Goal: Task Accomplishment & Management: Manage account settings

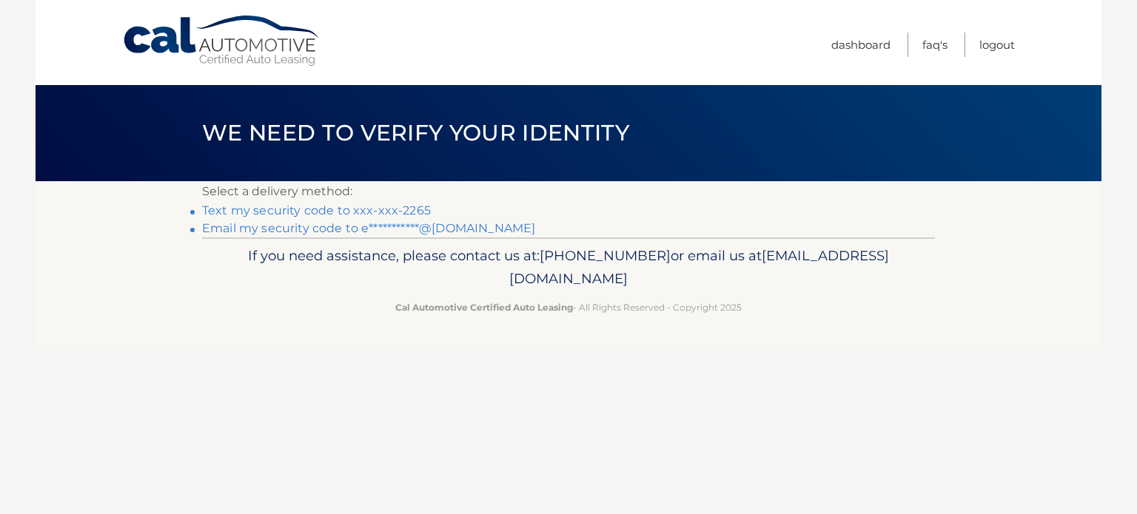
click at [398, 213] on link "Text my security code to xxx-xxx-2265" at bounding box center [316, 211] width 229 height 14
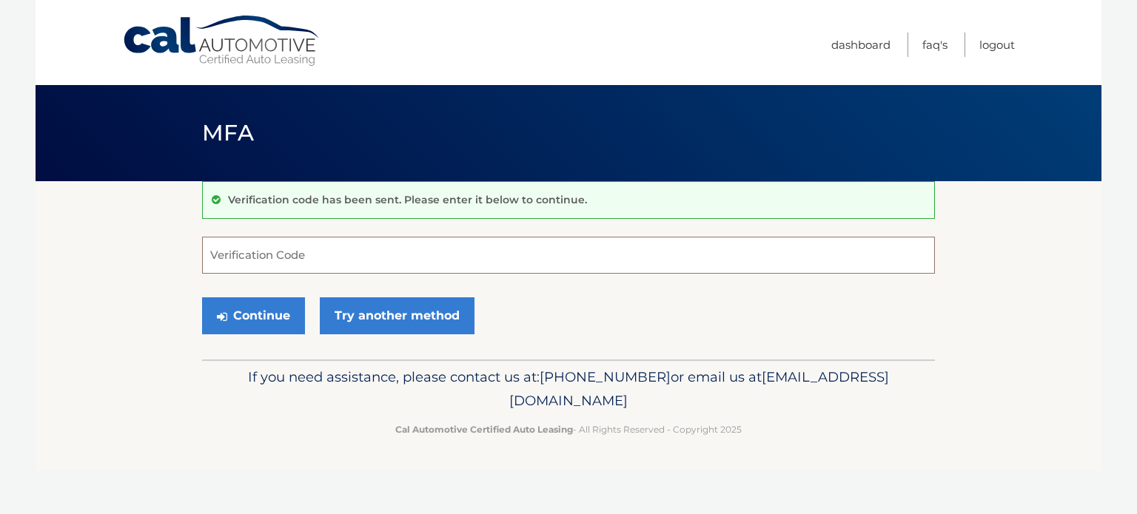
click at [326, 256] on input "Verification Code" at bounding box center [568, 255] width 733 height 37
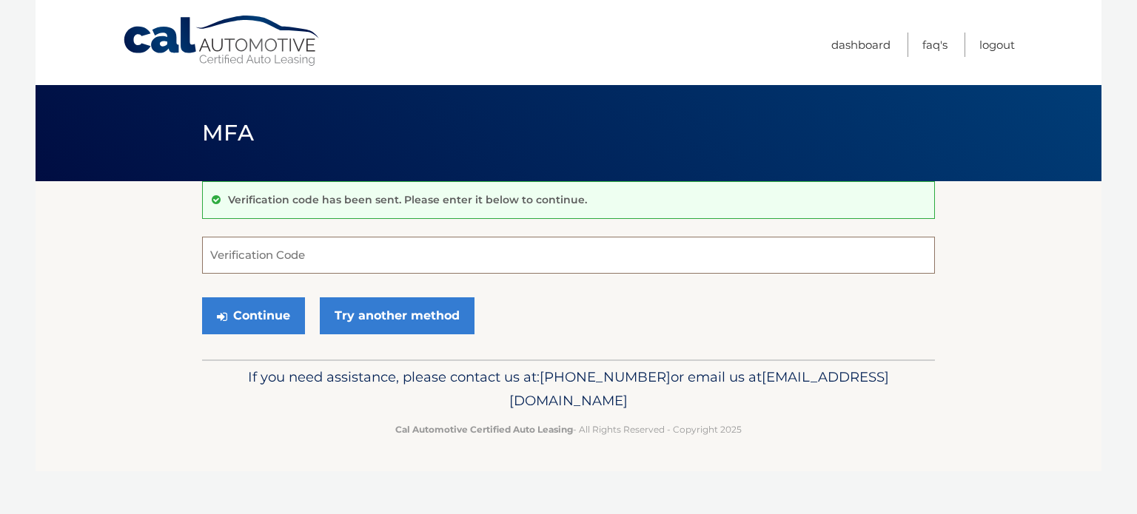
click at [326, 256] on input "Verification Code" at bounding box center [568, 255] width 733 height 37
type input "899600"
click at [202, 298] on button "Continue" at bounding box center [253, 316] width 103 height 37
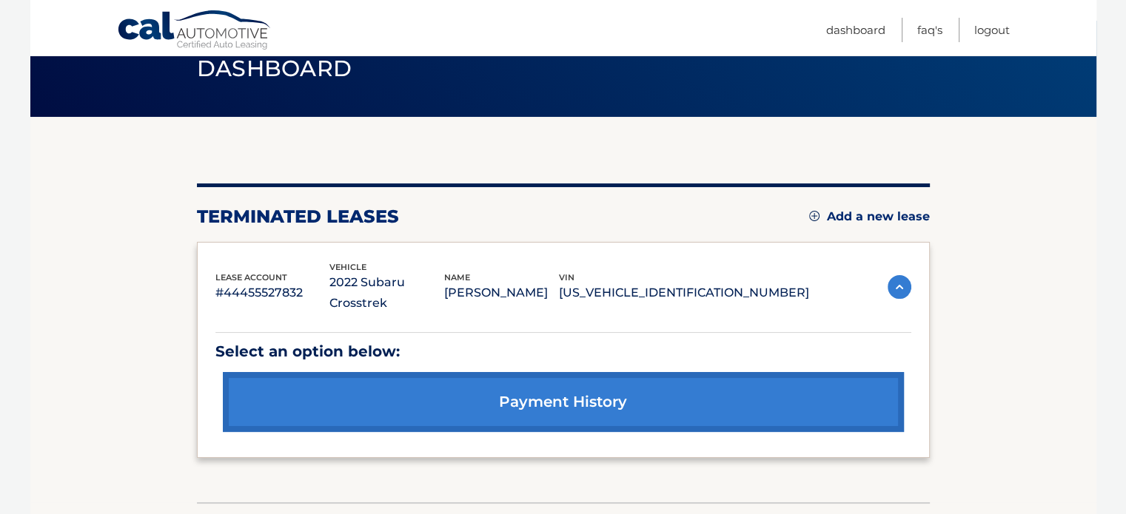
scroll to position [142, 0]
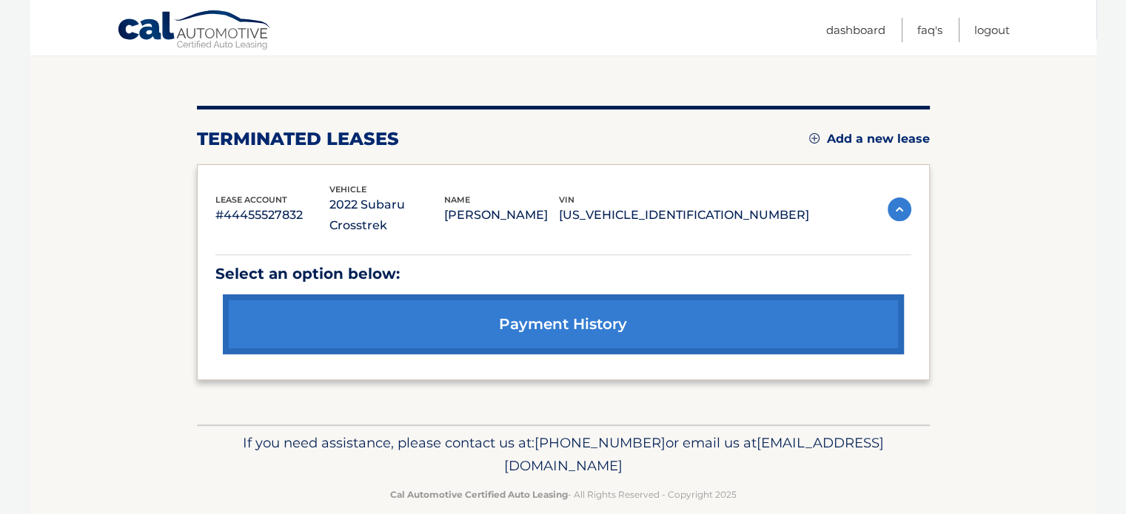
click at [876, 135] on link "Add a new lease" at bounding box center [869, 139] width 121 height 15
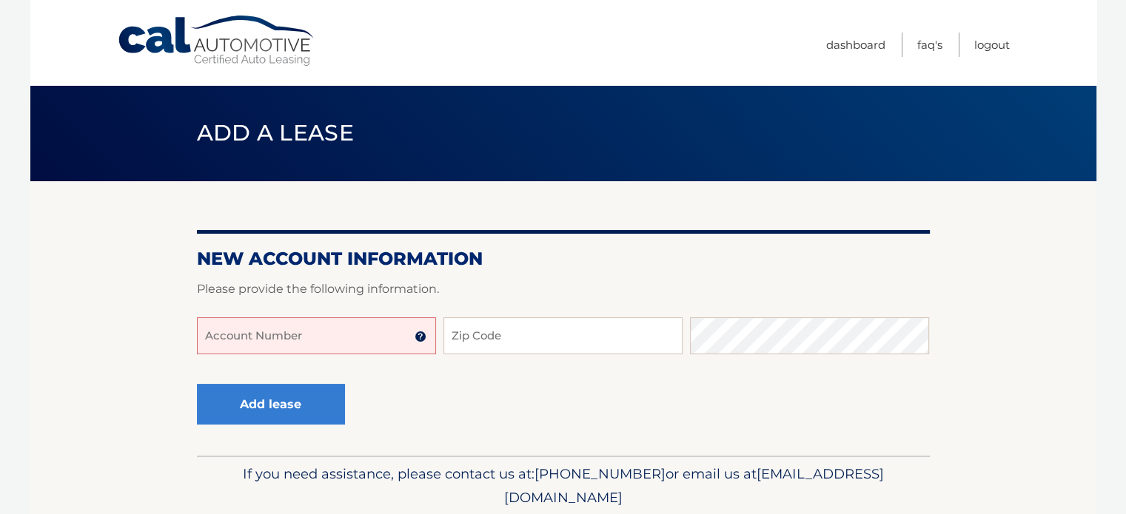
click at [360, 327] on input "Account Number" at bounding box center [316, 336] width 239 height 37
type input "4"
click at [286, 343] on input "Account Number" at bounding box center [316, 336] width 239 height 37
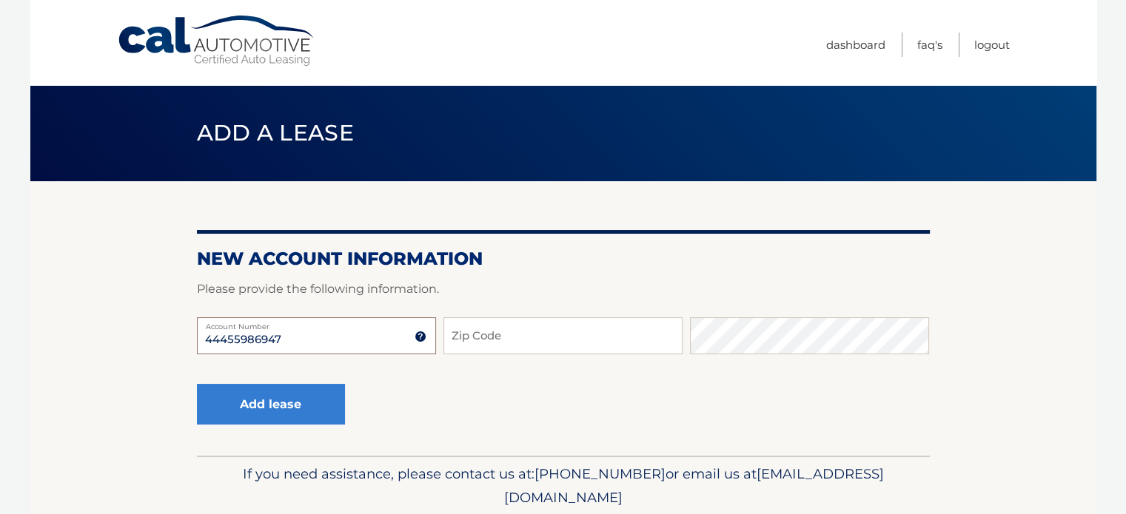
type input "44455986947"
click at [580, 338] on input "Zip Code" at bounding box center [562, 336] width 239 height 37
type input "11804"
click at [269, 382] on div "Add lease" at bounding box center [271, 405] width 148 height 54
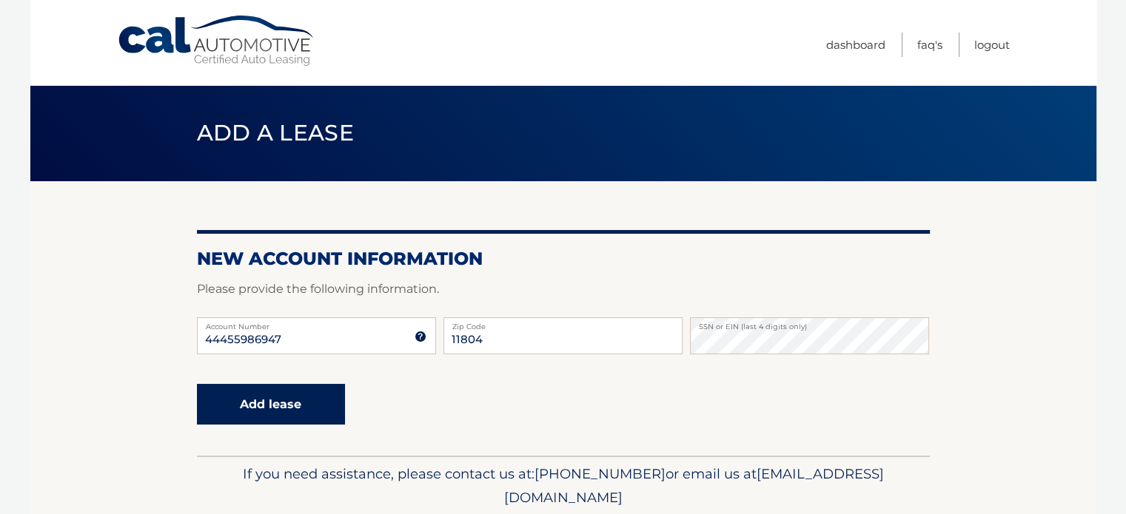
click at [275, 408] on button "Add lease" at bounding box center [271, 404] width 148 height 41
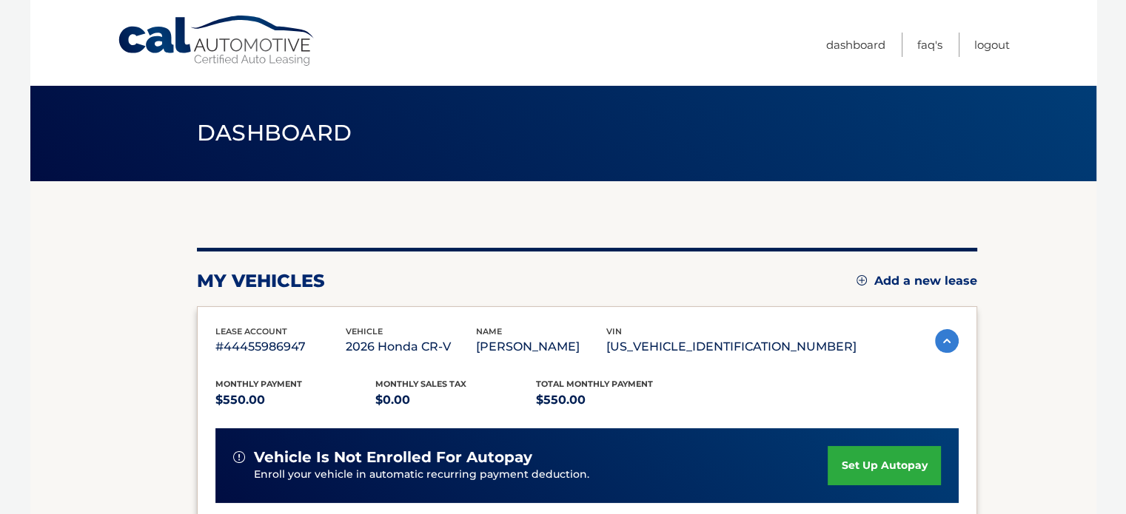
drag, startPoint x: 691, startPoint y: 346, endPoint x: 828, endPoint y: 346, distance: 137.7
click at [828, 346] on div "lease account #44455986947 vehicle 2026 Honda CR-V name ETHAN HELFERT vin 2HKRS…" at bounding box center [535, 341] width 641 height 33
click at [828, 346] on p "2HKRS4H70TH414641" at bounding box center [731, 347] width 250 height 21
drag, startPoint x: 694, startPoint y: 350, endPoint x: 733, endPoint y: 352, distance: 38.5
click at [733, 352] on div "lease account #44455986947 vehicle 2026 Honda CR-V name ETHAN HELFERT vin 2HKRS…" at bounding box center [535, 341] width 641 height 33
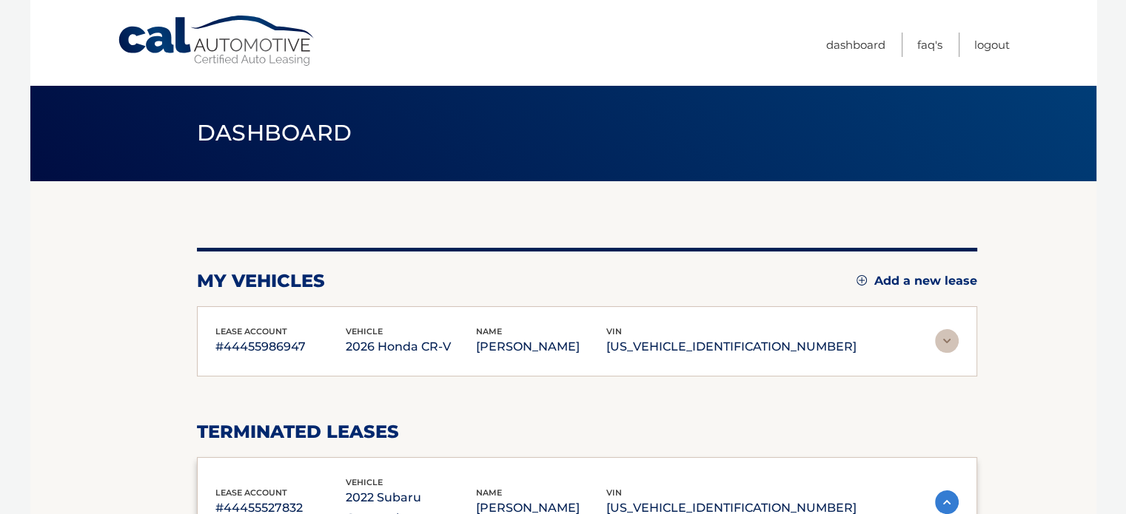
click at [730, 375] on div "You are registered for this site, but you haven't enrolled in online payments. …" at bounding box center [587, 461] width 780 height 426
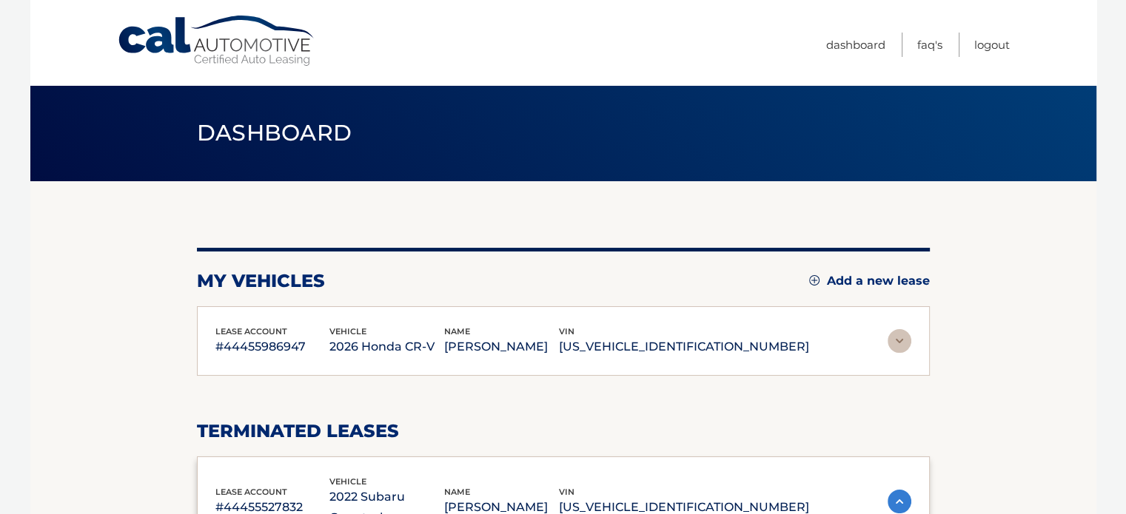
click at [897, 332] on img at bounding box center [899, 341] width 24 height 24
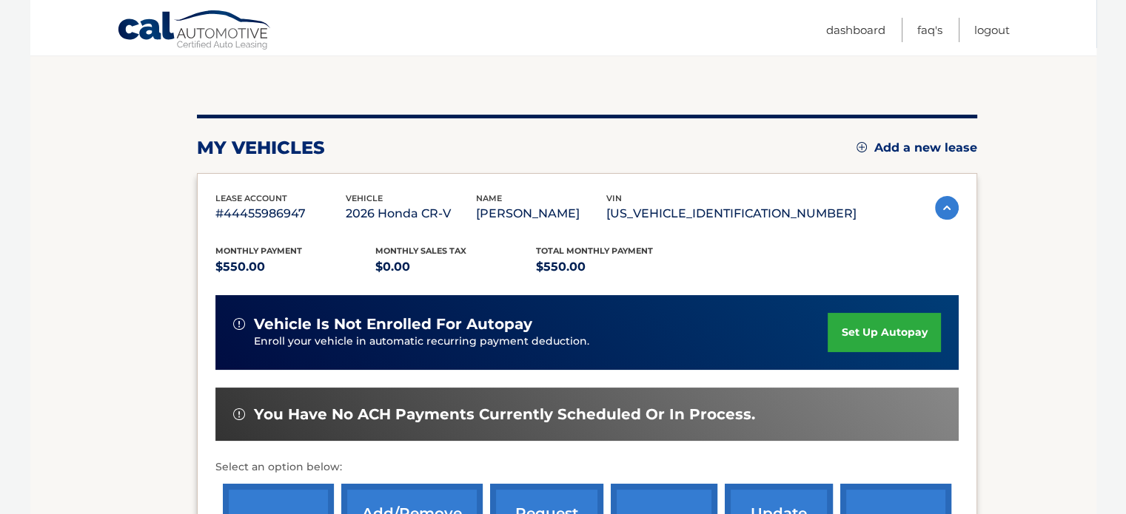
scroll to position [148, 0]
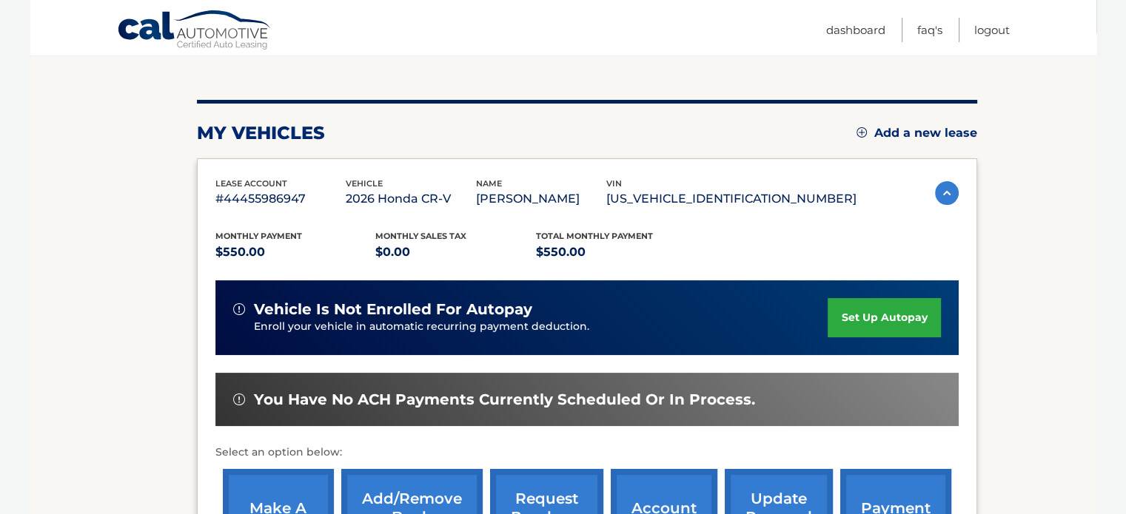
click at [876, 313] on link "set up autopay" at bounding box center [884, 317] width 113 height 39
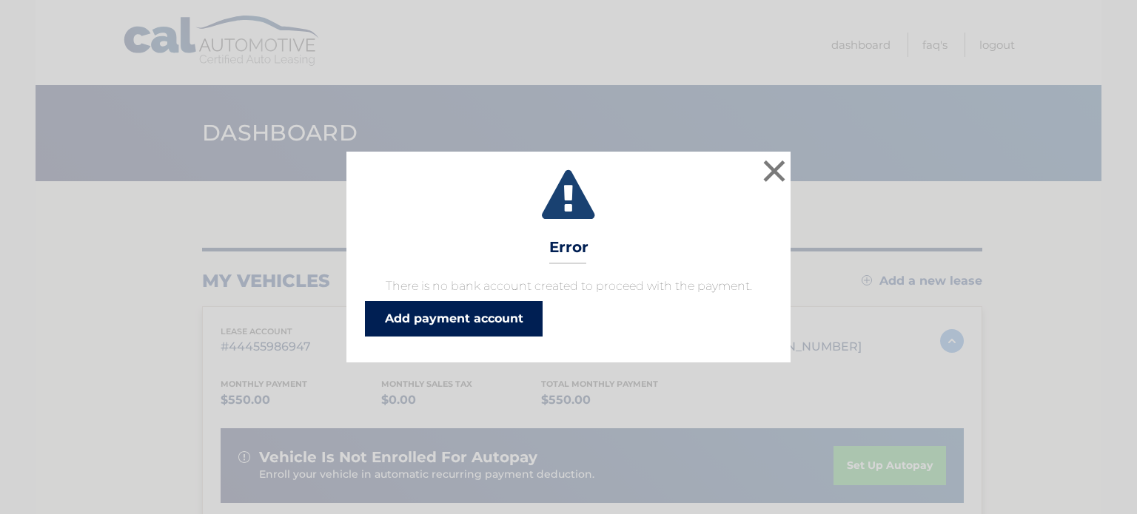
click at [474, 319] on link "Add payment account" at bounding box center [454, 319] width 178 height 36
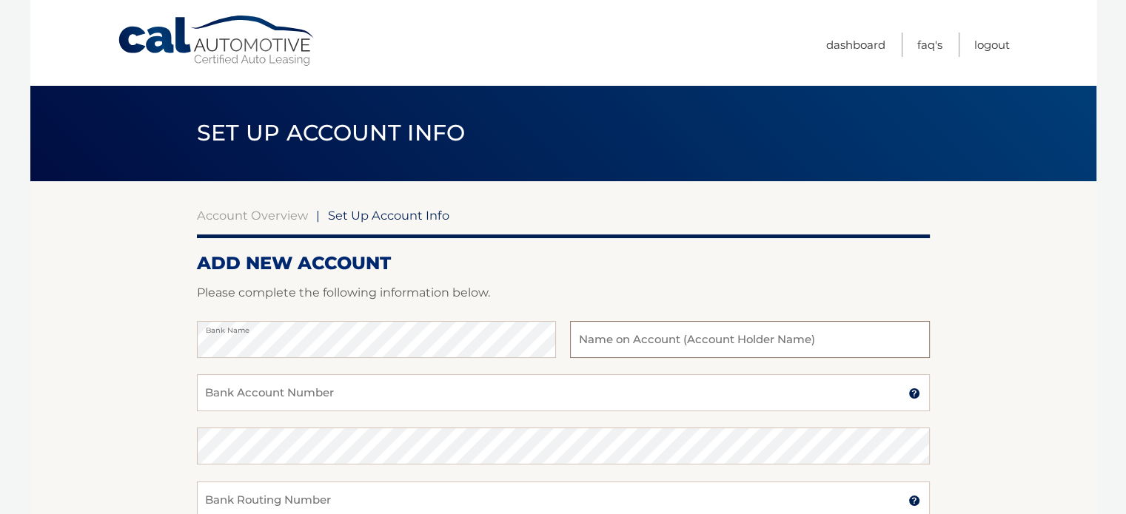
scroll to position [74, 0]
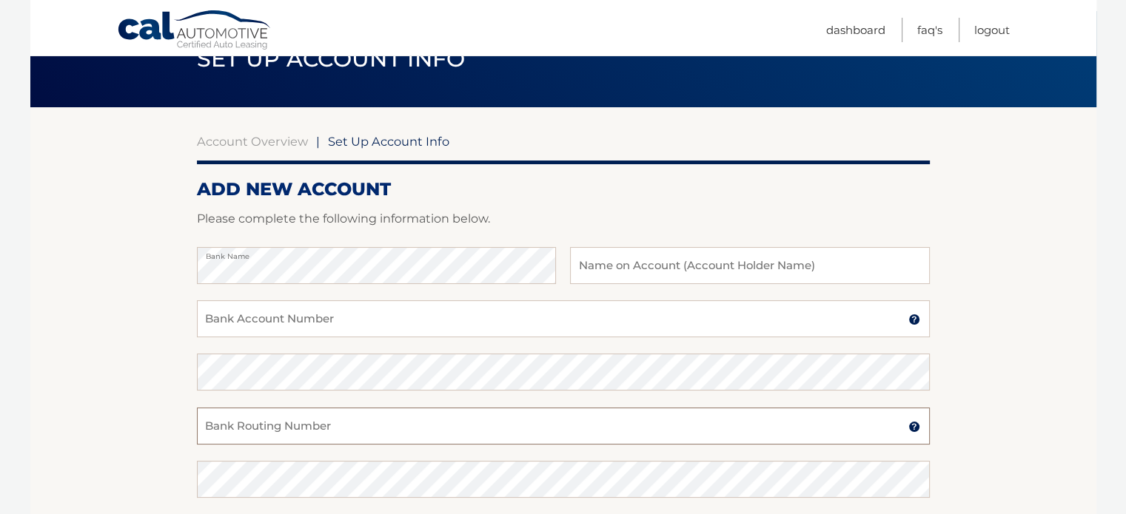
click at [284, 419] on input "Bank Routing Number" at bounding box center [563, 426] width 733 height 37
paste input "021000021"
type input "021000021"
click at [352, 316] on input "Bank Account Number" at bounding box center [563, 319] width 733 height 37
paste input "151102792"
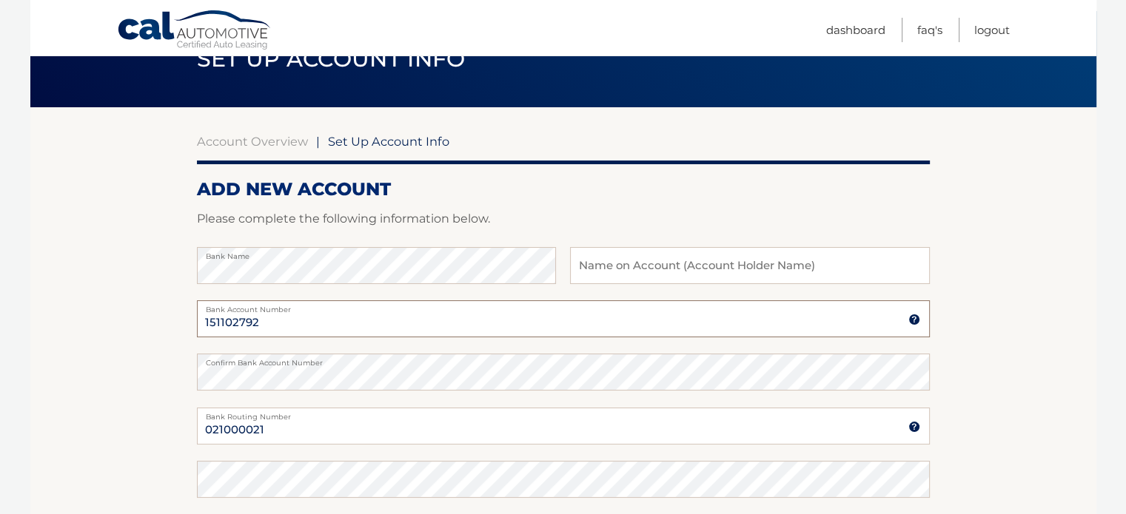
type input "151102792"
click at [694, 267] on input "text" at bounding box center [749, 265] width 359 height 37
type input "Ethan Helfert"
click at [115, 263] on section "Account Overview | Set Up Account Info ADD NEW ACCOUNT Please complete the foll…" at bounding box center [563, 389] width 1066 height 565
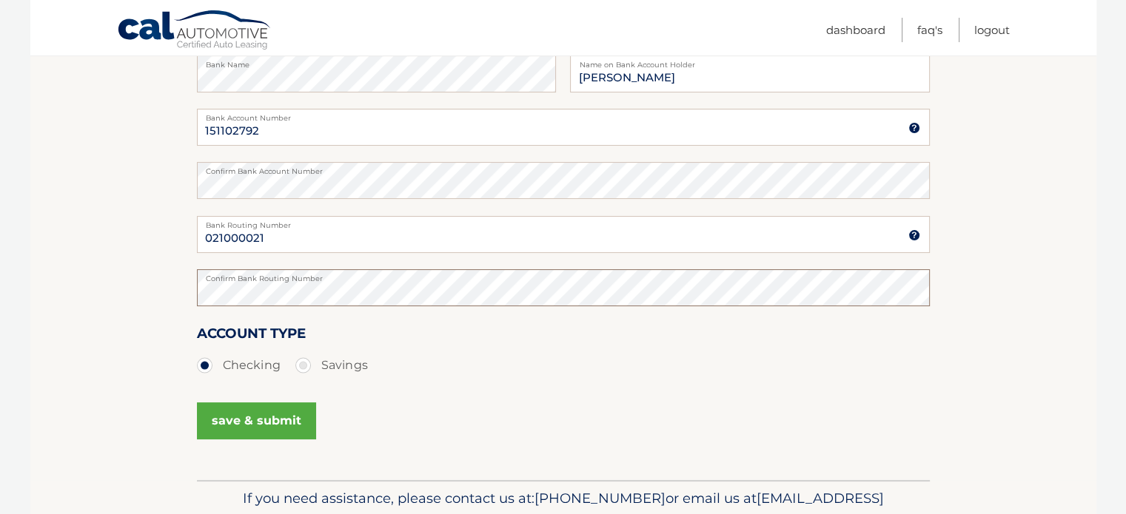
scroll to position [343, 0]
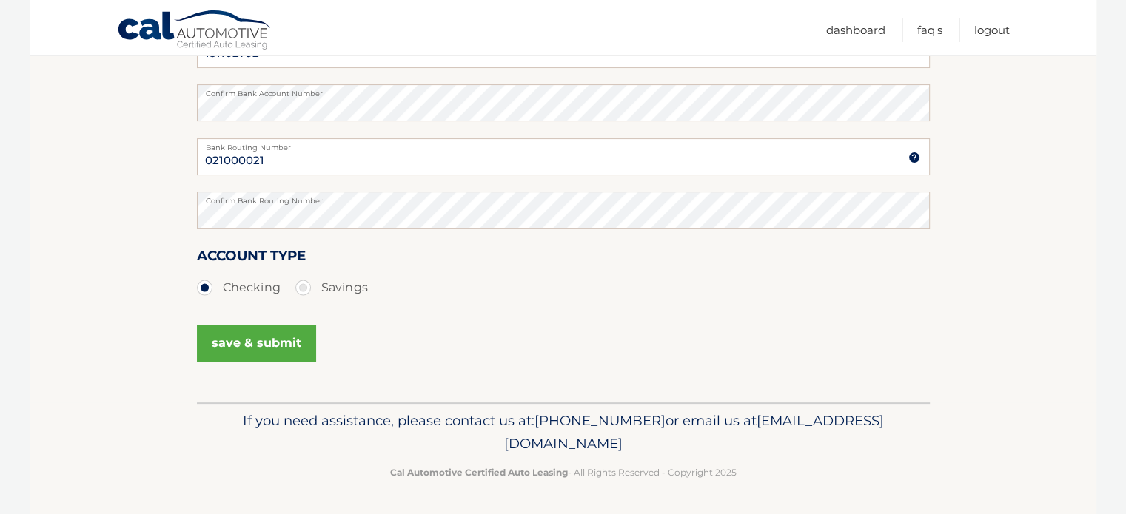
click at [265, 341] on button "save & submit" at bounding box center [256, 343] width 119 height 37
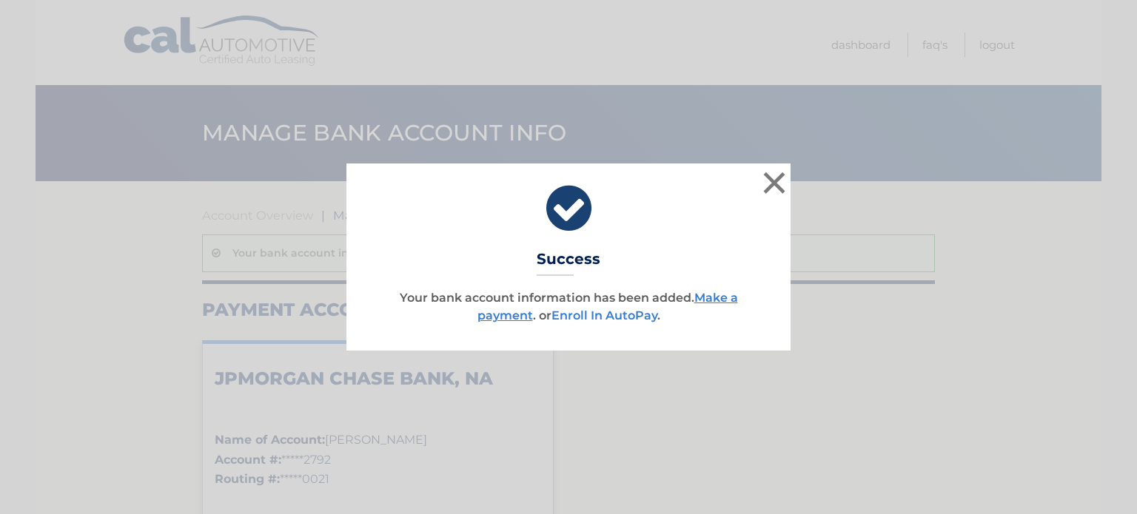
click at [620, 316] on link "Enroll In AutoPay" at bounding box center [604, 316] width 106 height 14
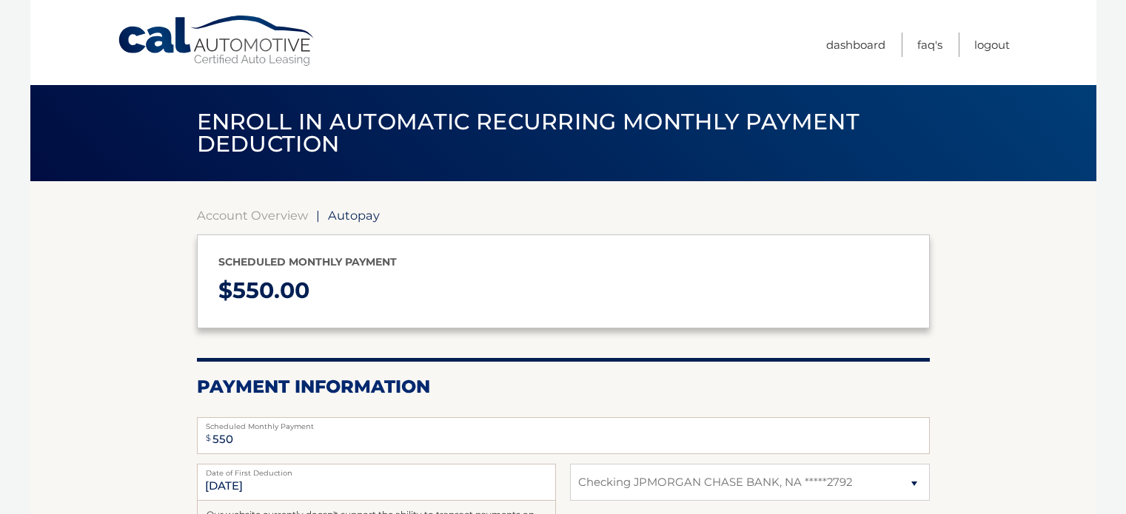
select select "ZThmMzliYzktZGNjMy00MDA2LWE0M2MtN2FlYjQ5MDQ4Yjdl"
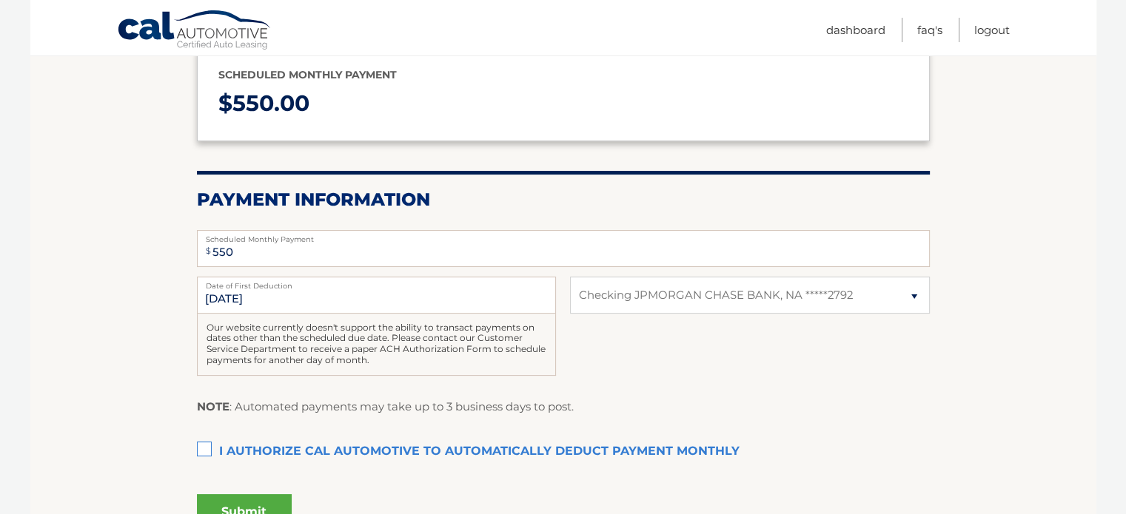
scroll to position [222, 0]
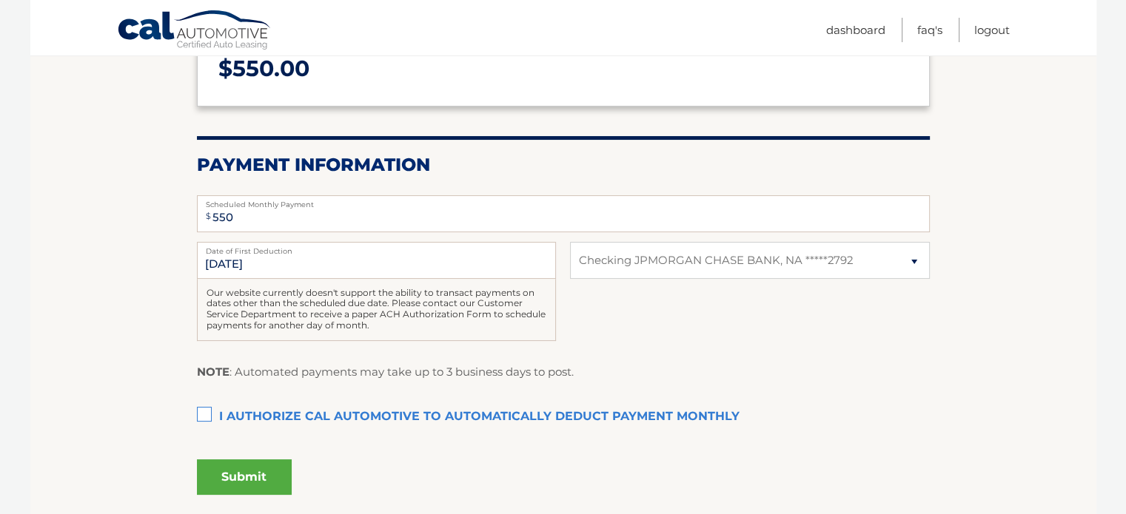
click at [200, 417] on label "I authorize cal automotive to automatically deduct payment monthly This checkbo…" at bounding box center [563, 418] width 733 height 30
click at [0, 0] on input "I authorize cal automotive to automatically deduct payment monthly This checkbo…" at bounding box center [0, 0] width 0 height 0
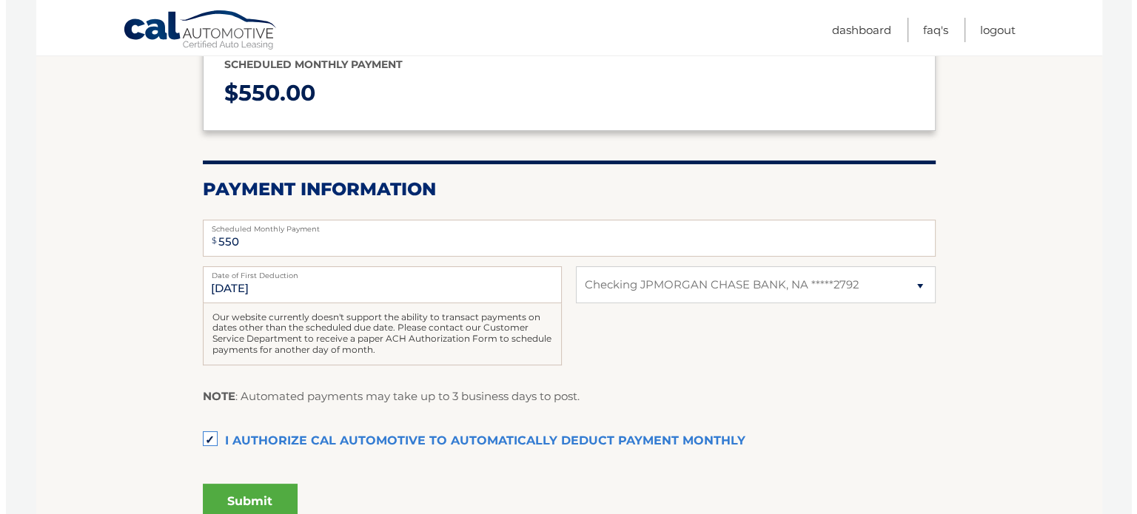
scroll to position [296, 0]
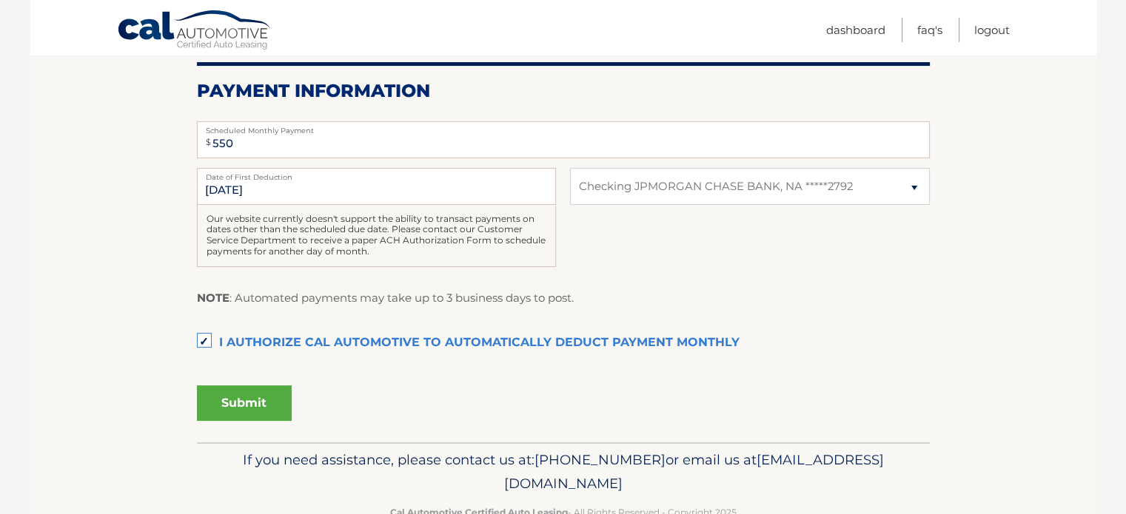
click at [261, 399] on button "Submit" at bounding box center [244, 404] width 95 height 36
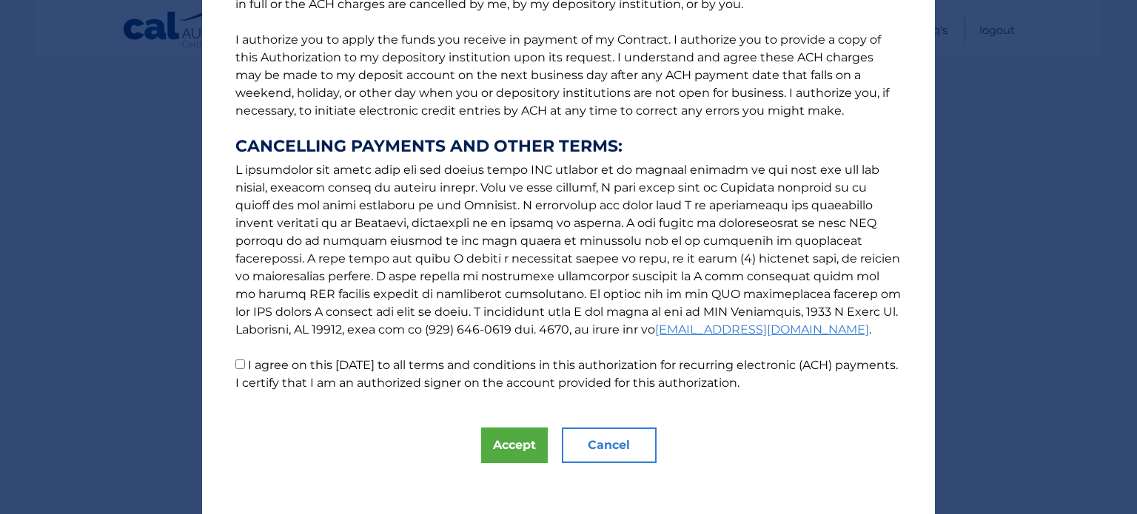
scroll to position [184, 0]
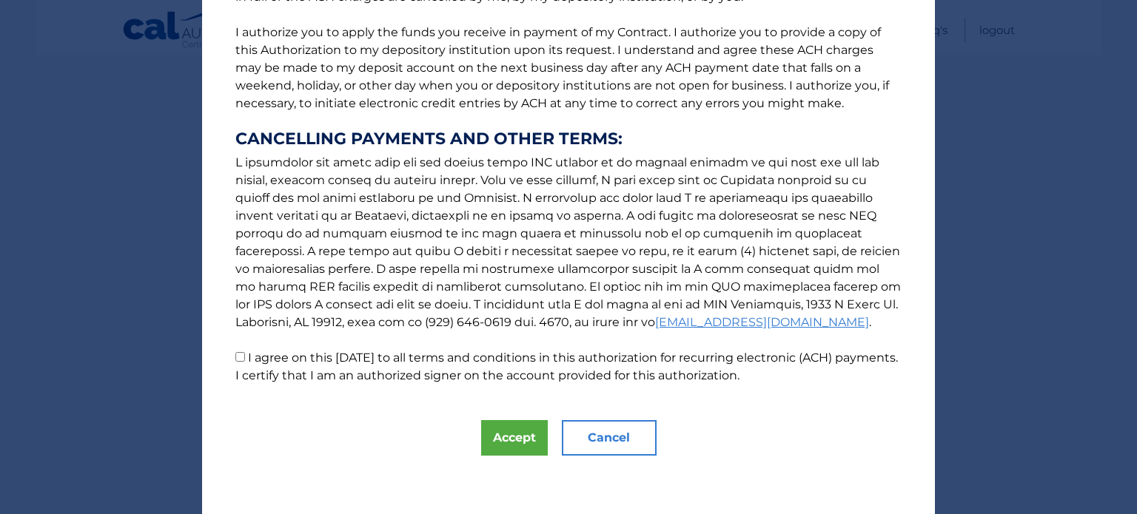
click at [235, 356] on input "I agree on this 09/04/2025 to all terms and conditions in this authorization fo…" at bounding box center [240, 357] width 10 height 10
checkbox input "true"
click at [525, 437] on button "Accept" at bounding box center [514, 438] width 67 height 36
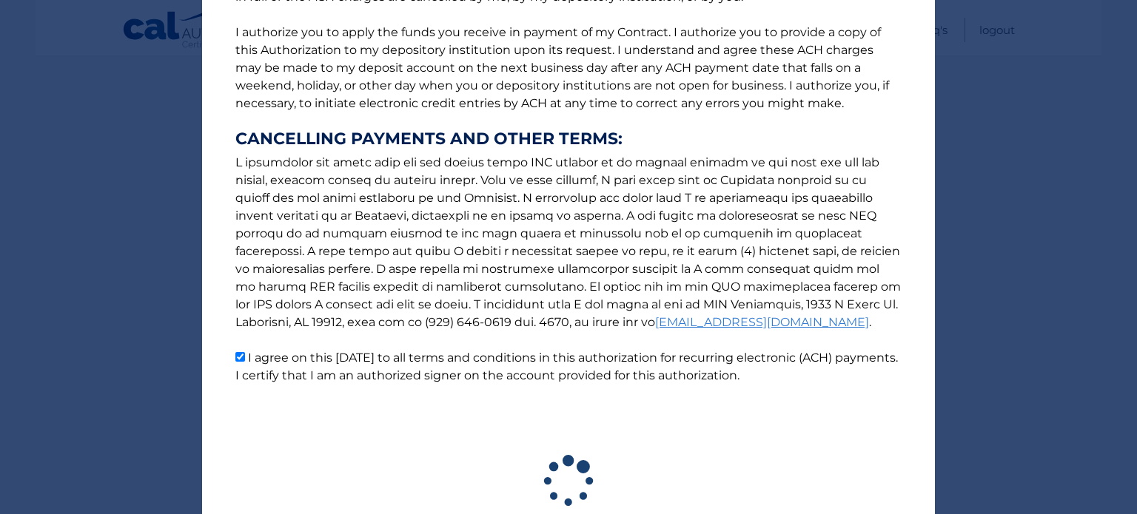
scroll to position [293, 0]
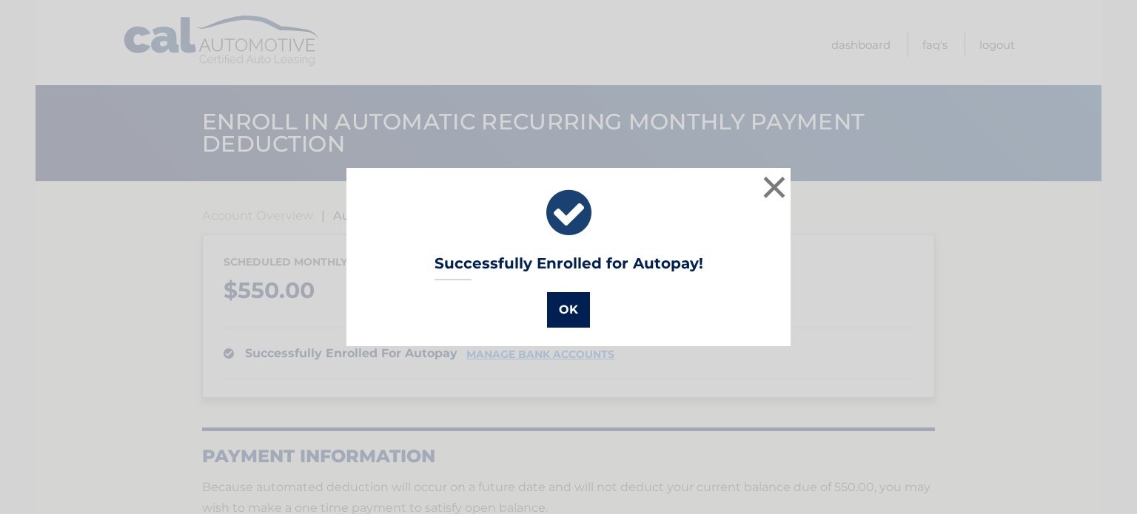
click at [572, 313] on button "OK" at bounding box center [568, 310] width 43 height 36
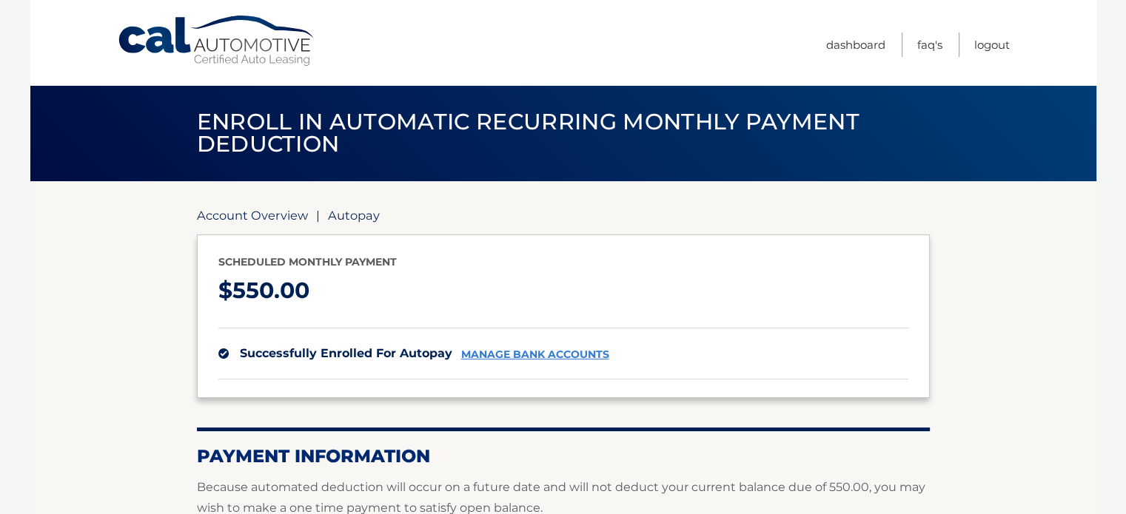
click at [258, 218] on link "Account Overview" at bounding box center [252, 215] width 111 height 15
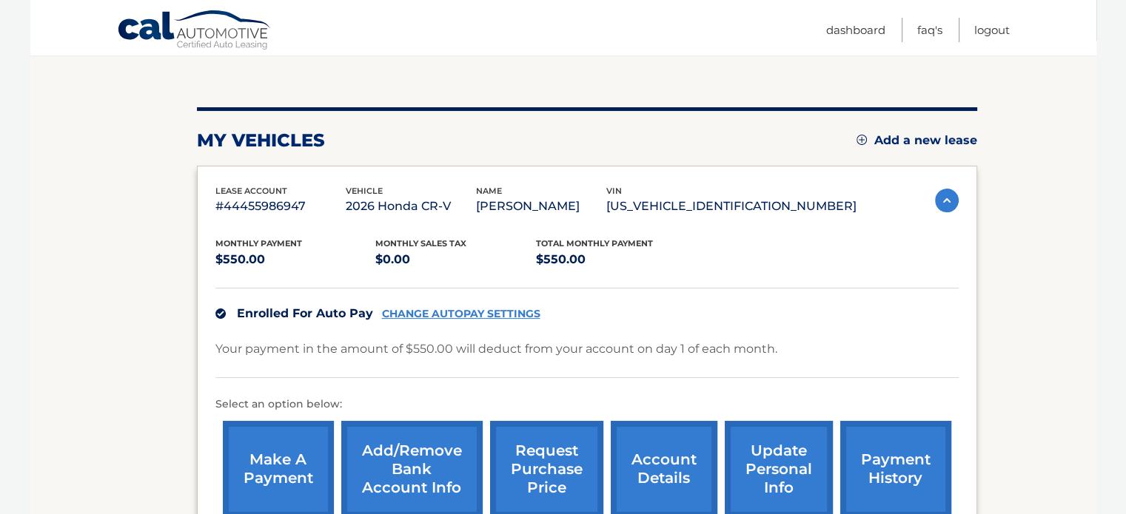
scroll to position [148, 0]
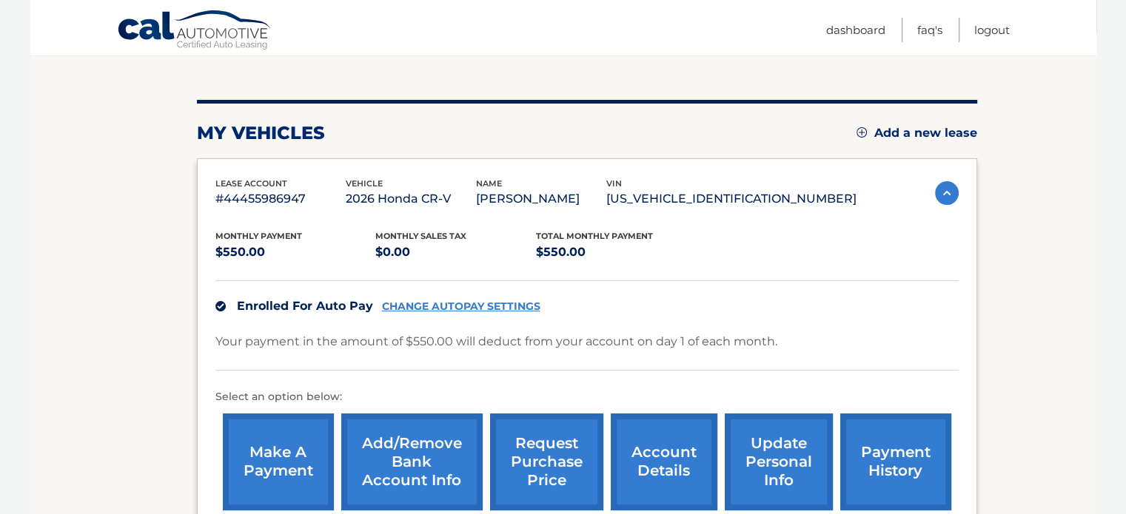
click at [291, 436] on link "make a payment" at bounding box center [278, 462] width 111 height 97
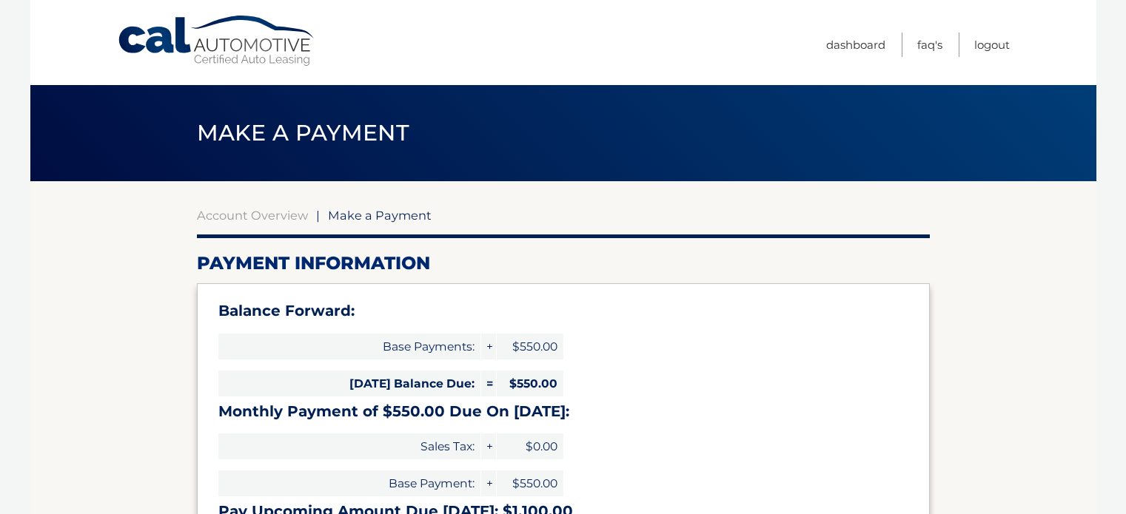
select select "ZThmMzliYzktZGNjMy00MDA2LWE0M2MtN2FlYjQ5MDQ4Yjdl"
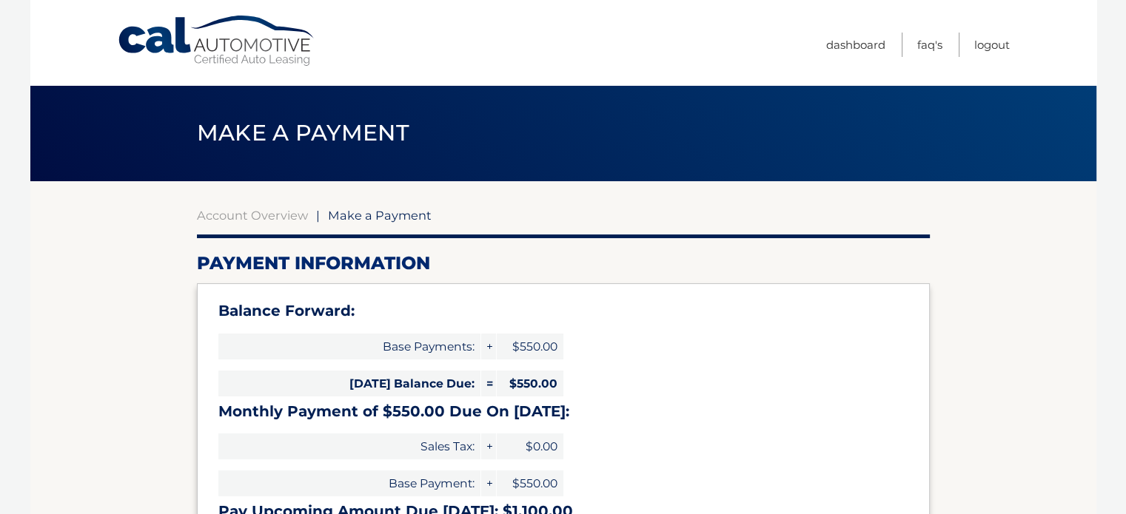
scroll to position [148, 0]
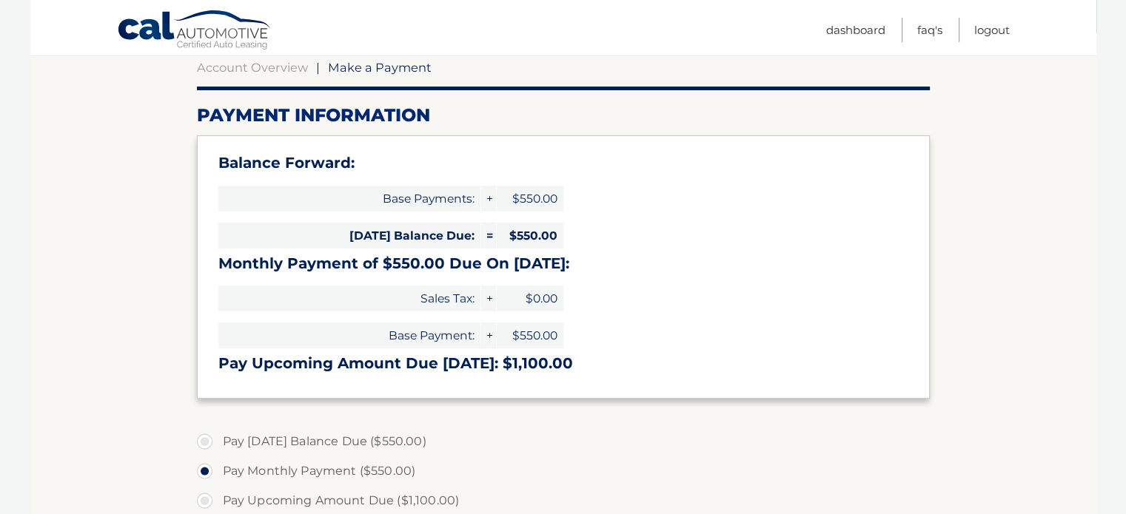
click at [207, 440] on label "Pay [DATE] Balance Due ($550.00)" at bounding box center [563, 442] width 733 height 30
click at [207, 440] on input "Pay [DATE] Balance Due ($550.00)" at bounding box center [210, 439] width 15 height 24
radio input "true"
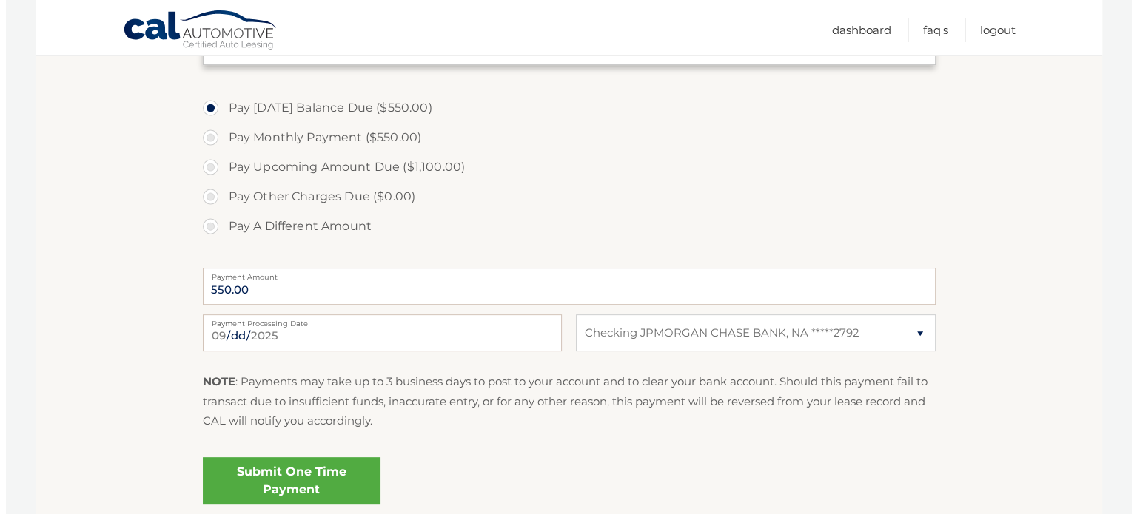
scroll to position [518, 0]
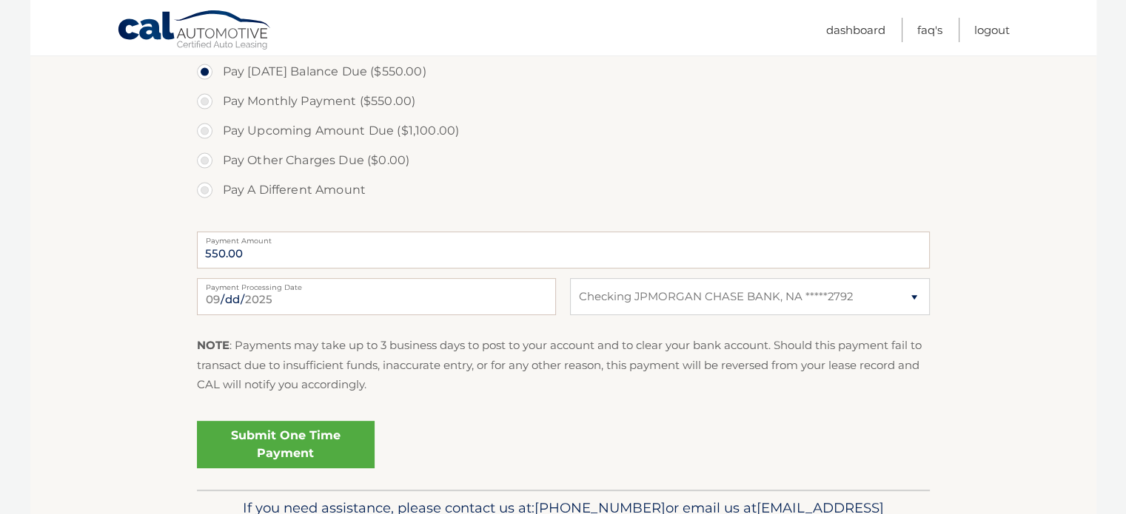
click at [334, 438] on link "Submit One Time Payment" at bounding box center [286, 444] width 178 height 47
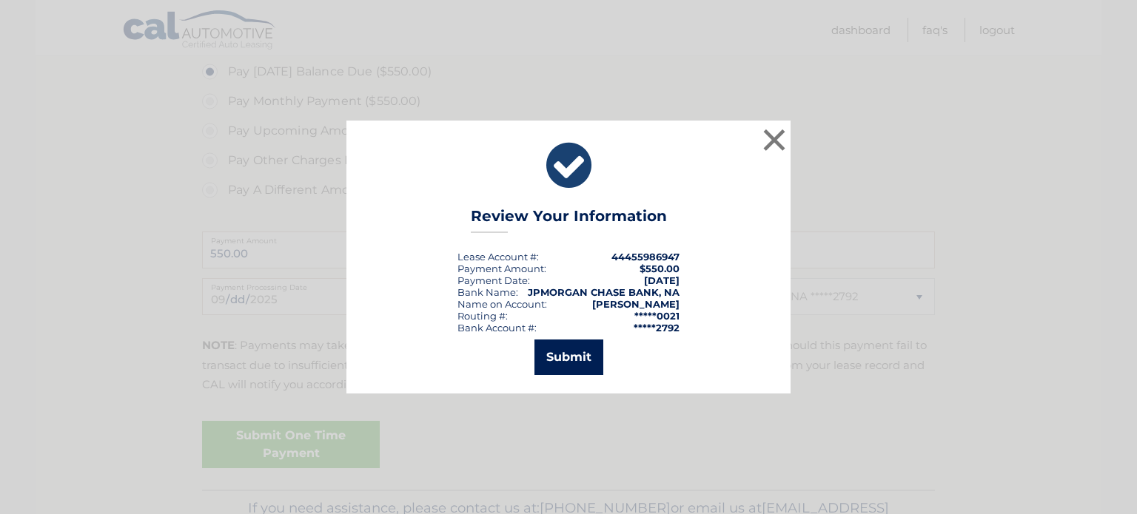
click at [569, 363] on button "Submit" at bounding box center [568, 358] width 69 height 36
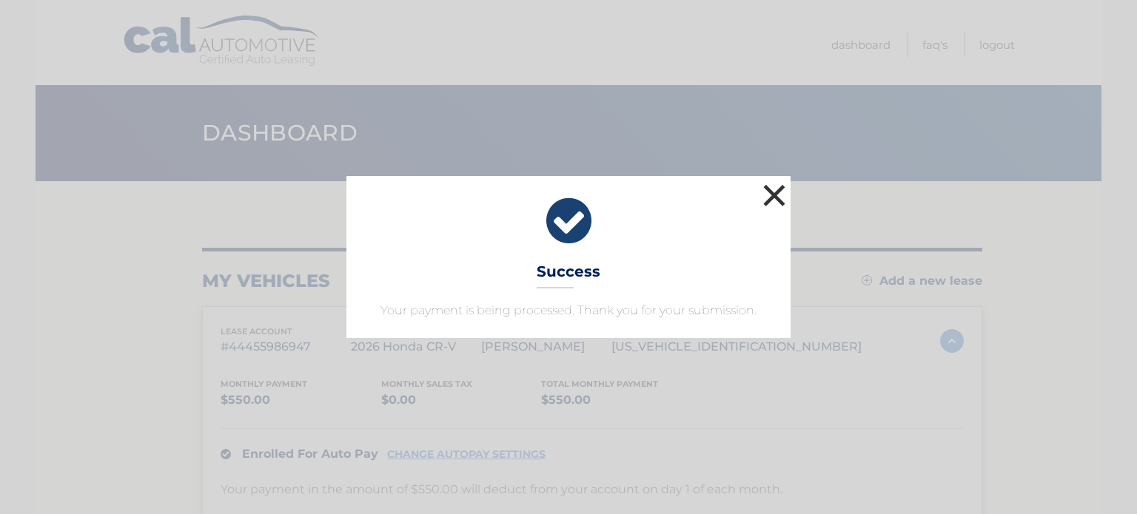
click at [775, 207] on button "×" at bounding box center [774, 196] width 30 height 30
